Goal: Transaction & Acquisition: Book appointment/travel/reservation

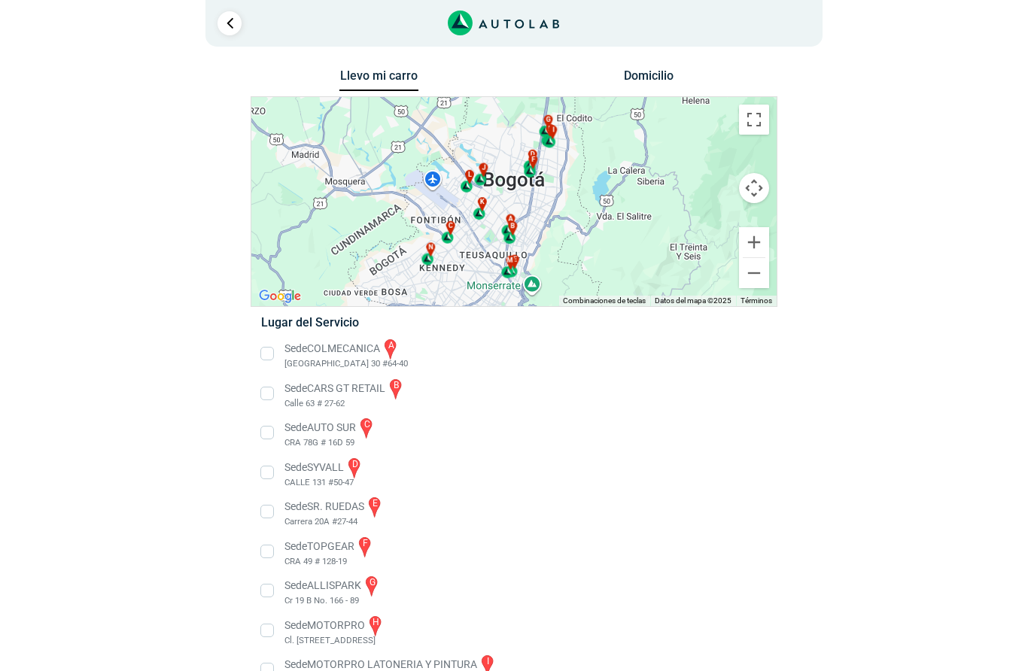
click at [767, 116] on button "Cambiar a la vista en pantalla completa" at bounding box center [754, 120] width 30 height 30
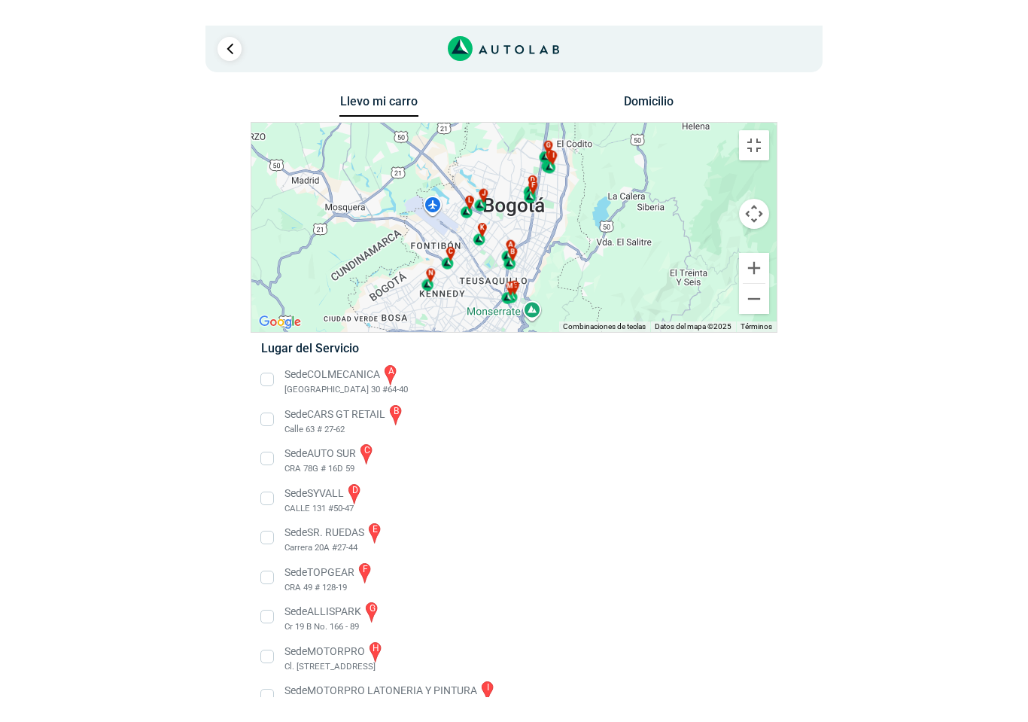
scroll to position [24, 0]
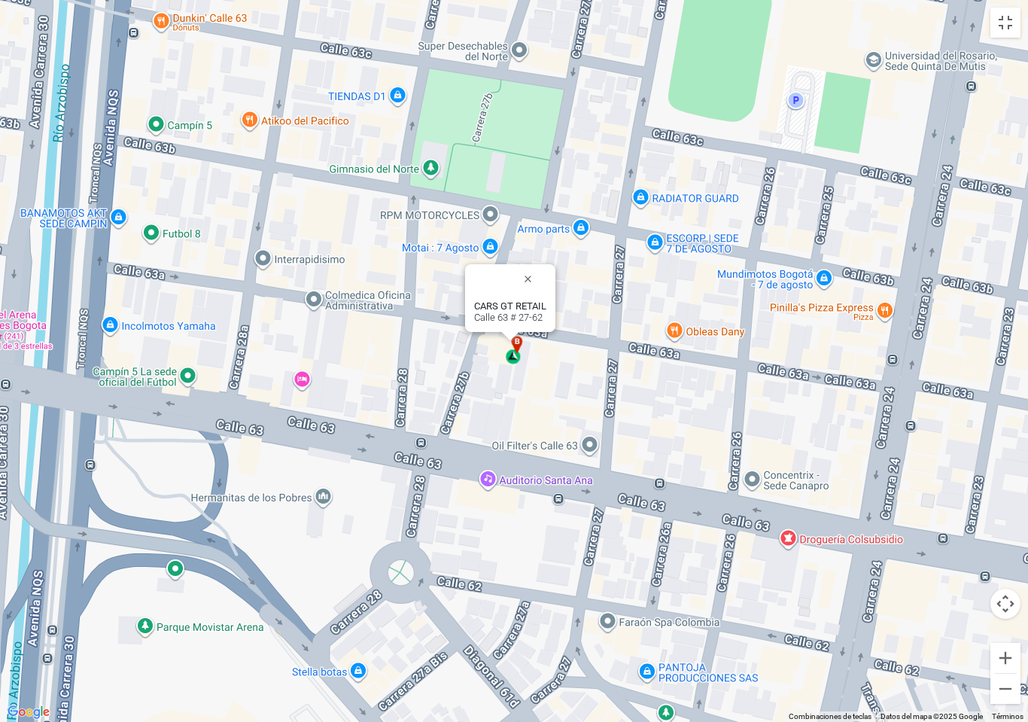
click at [515, 312] on b "CARS GT RETAIL" at bounding box center [510, 305] width 72 height 11
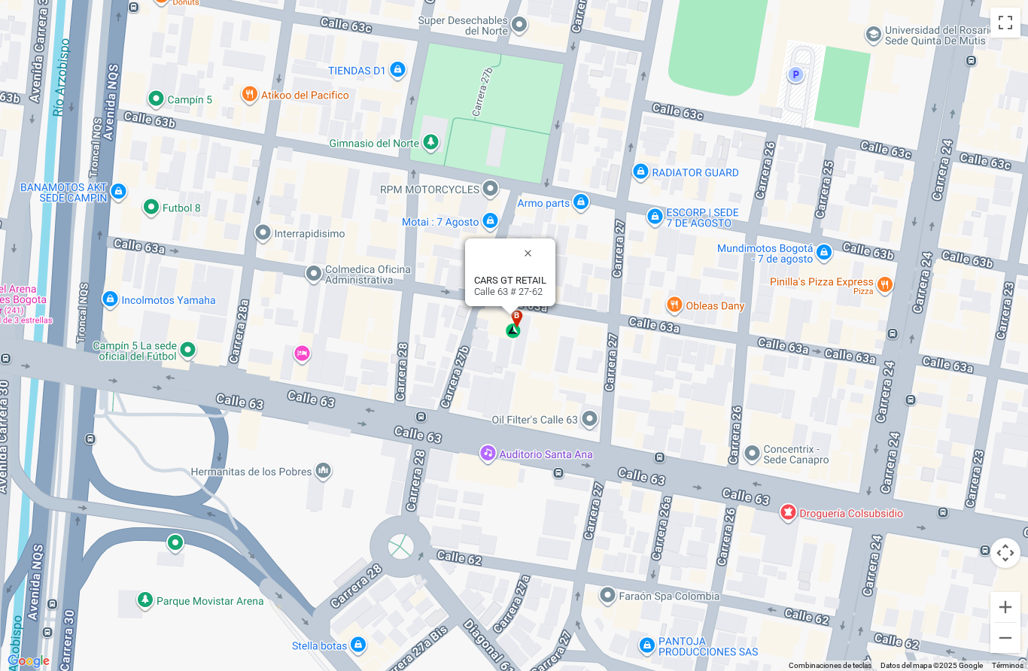
scroll to position [143, 0]
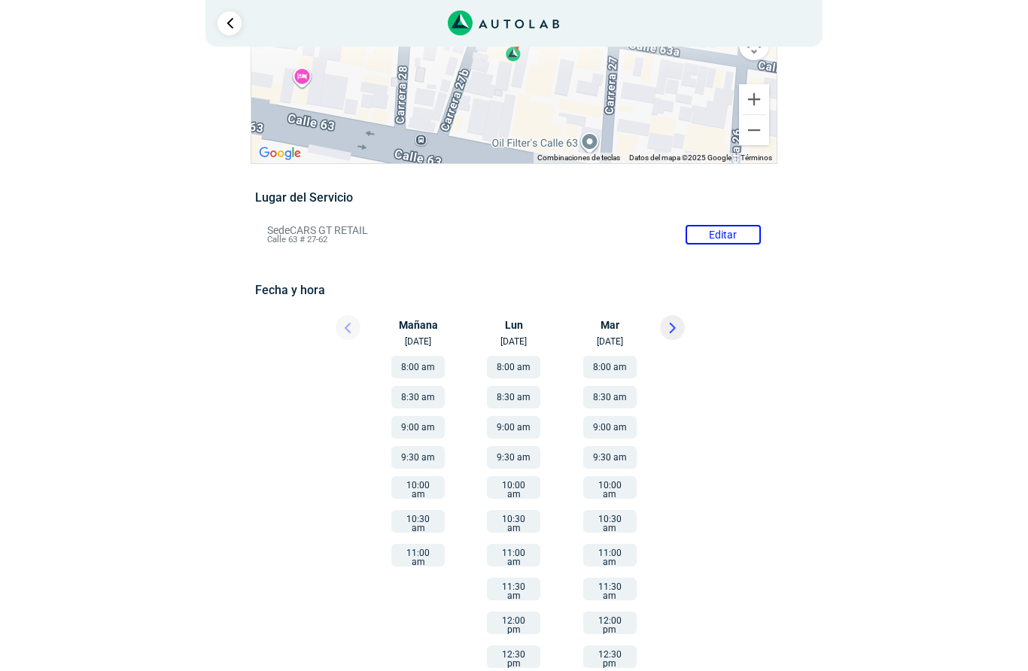
click at [424, 488] on button "10:00 am" at bounding box center [417, 487] width 53 height 23
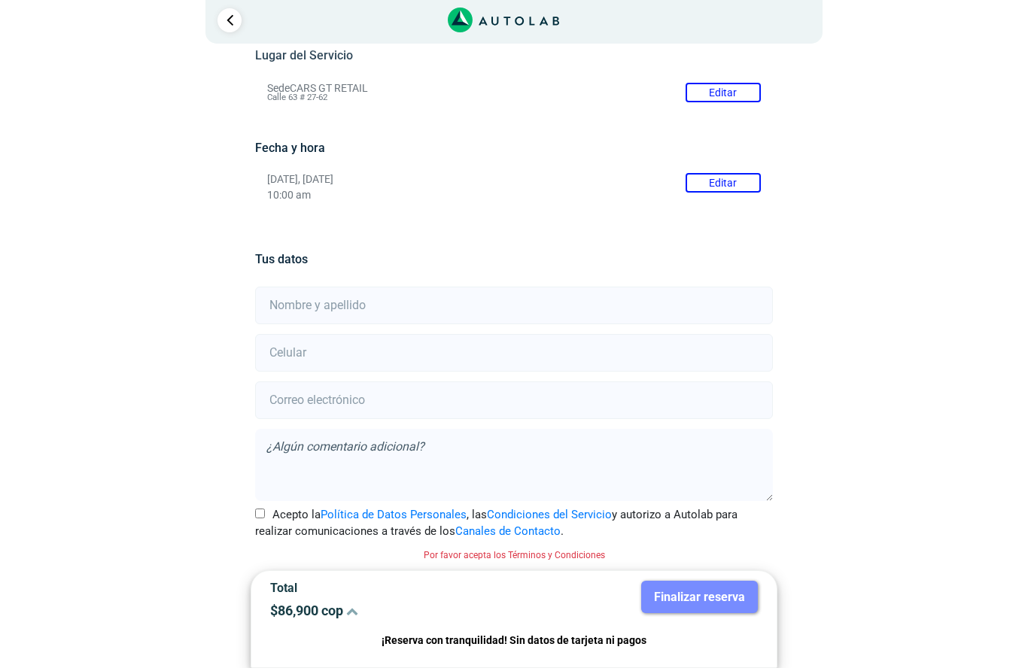
scroll to position [144, 0]
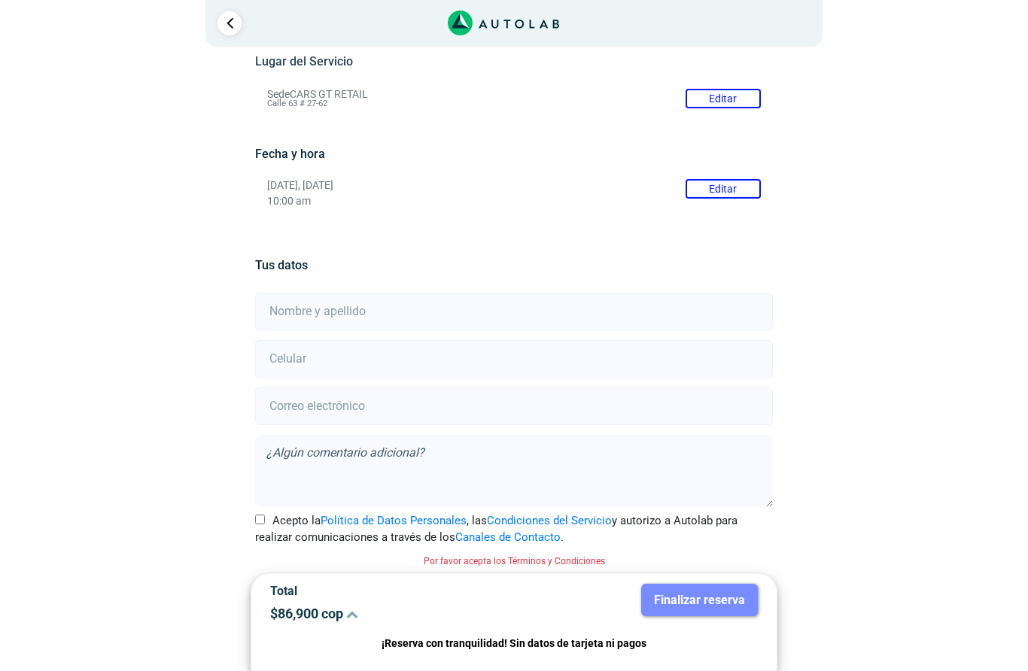
click at [524, 293] on input "text" at bounding box center [513, 312] width 517 height 38
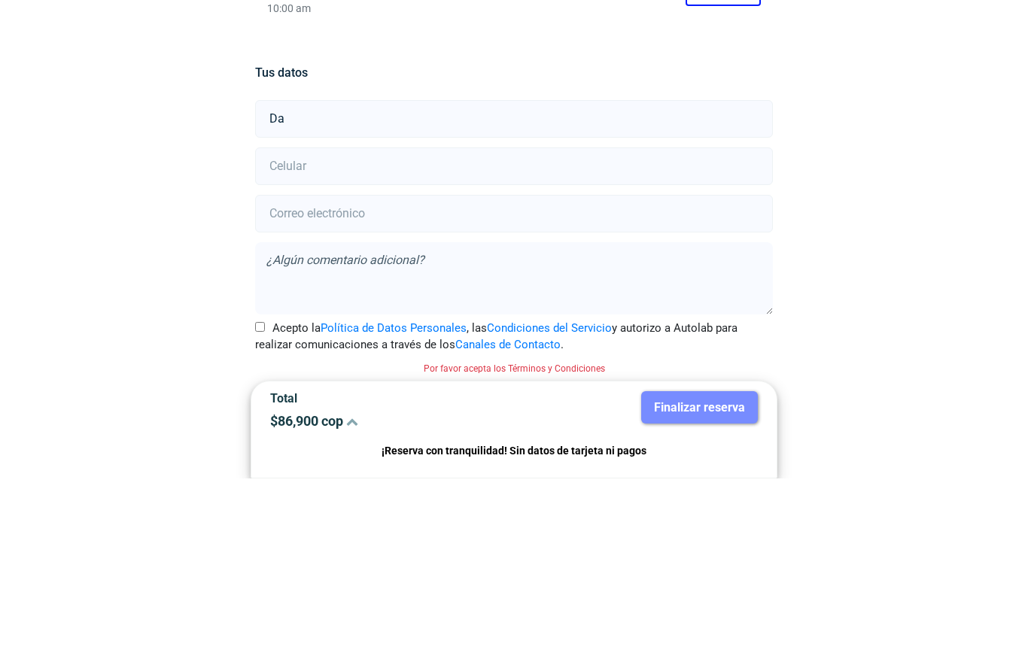
type input "[PERSON_NAME]"
click at [354, 340] on input "number" at bounding box center [513, 359] width 517 height 38
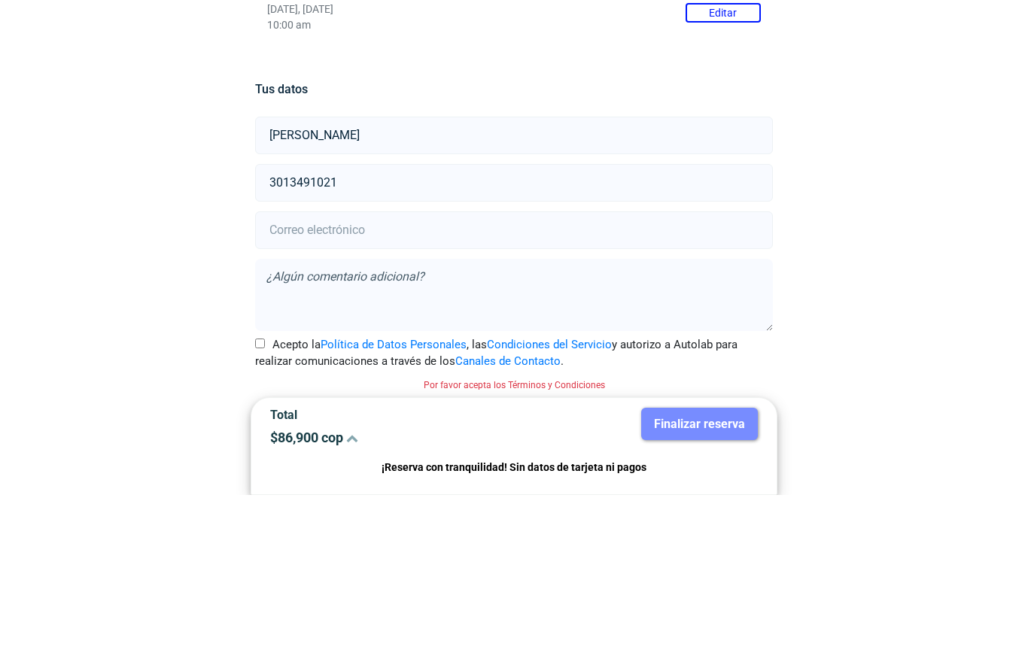
type input "3013491021"
click at [539, 388] on input "email" at bounding box center [513, 407] width 517 height 38
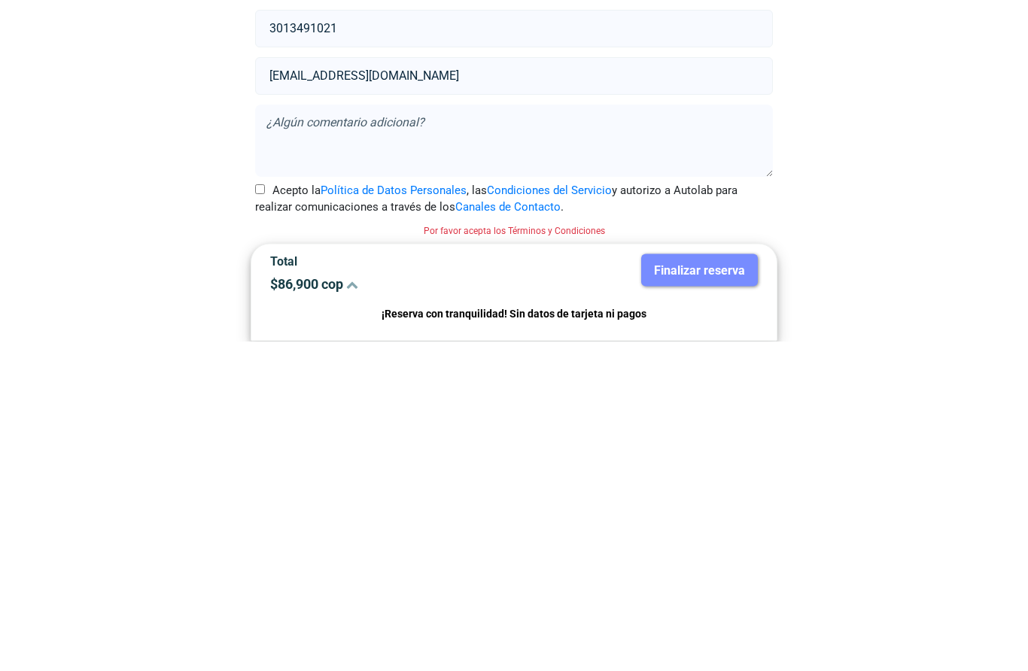
type input "[EMAIL_ADDRESS][DOMAIN_NAME]"
click at [257, 512] on label "Acepto la Política de Datos Personales , las Condiciones del Servicio y autoriz…" at bounding box center [513, 529] width 517 height 34
click at [257, 515] on input "Acepto la Política de Datos Personales , las Condiciones del Servicio y autoriz…" at bounding box center [260, 520] width 10 height 10
checkbox input "true"
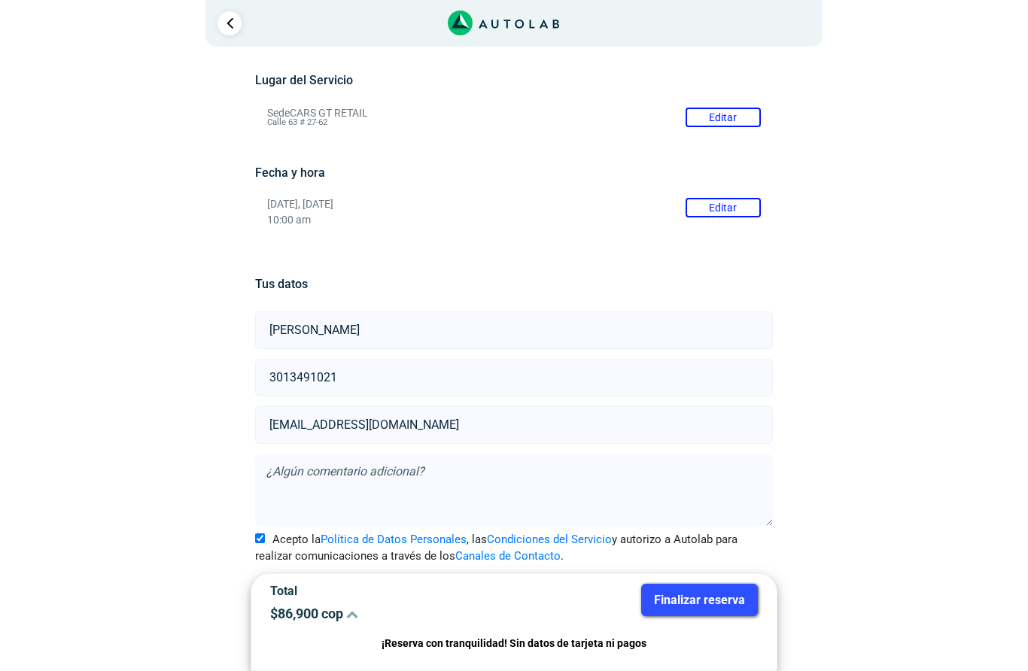
scroll to position [124, 0]
click at [695, 598] on button "Finalizar reserva" at bounding box center [699, 600] width 117 height 32
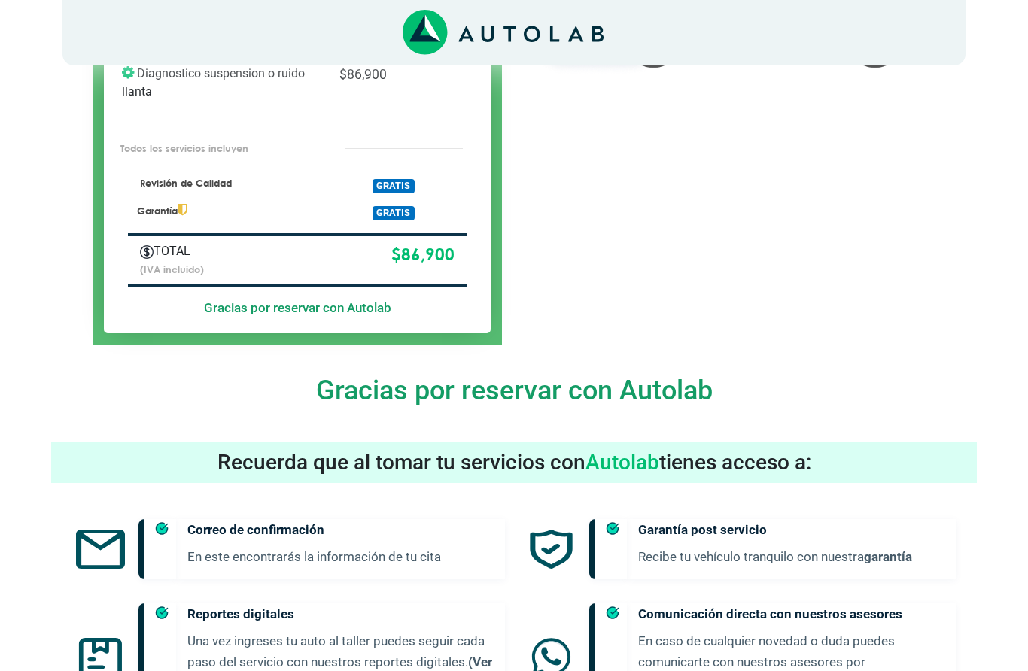
scroll to position [469, 0]
